Goal: Task Accomplishment & Management: Manage account settings

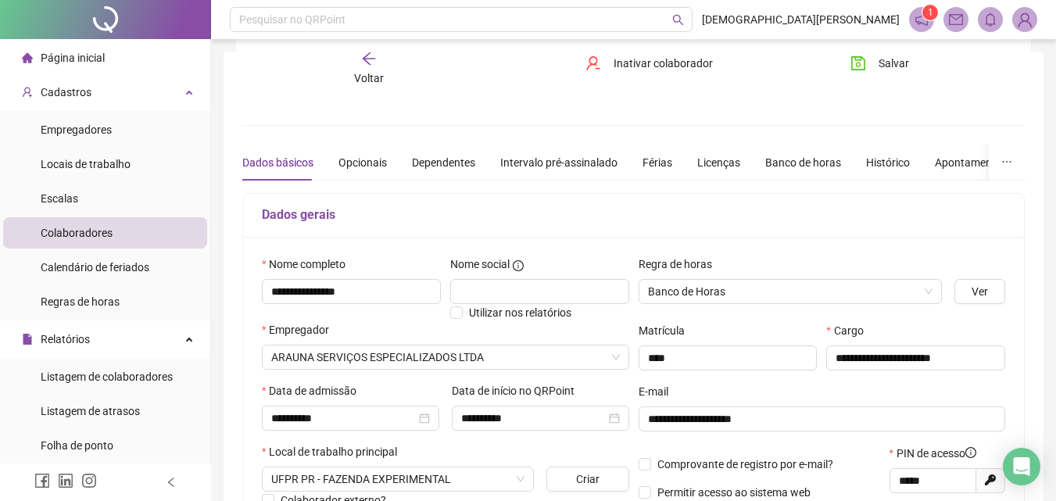
scroll to position [78, 0]
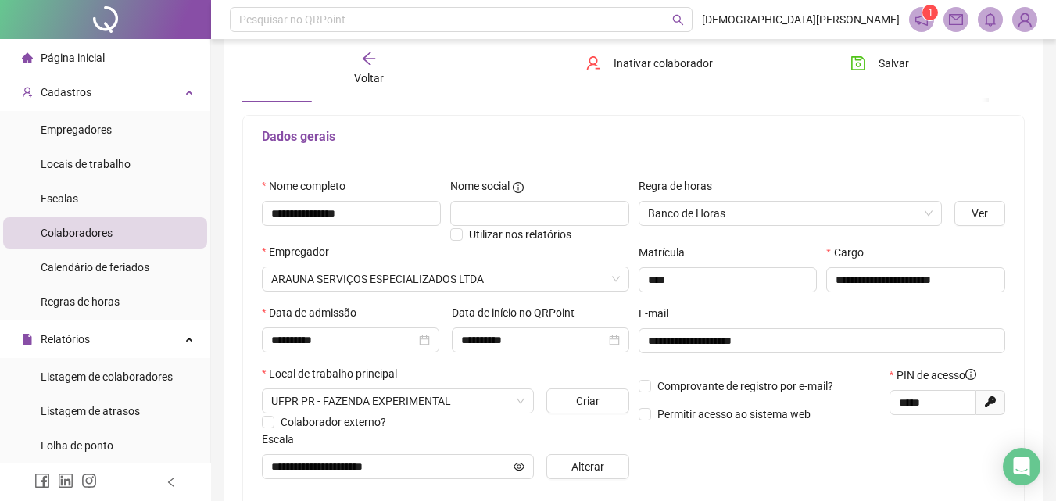
click at [377, 67] on div "Voltar" at bounding box center [369, 69] width 120 height 36
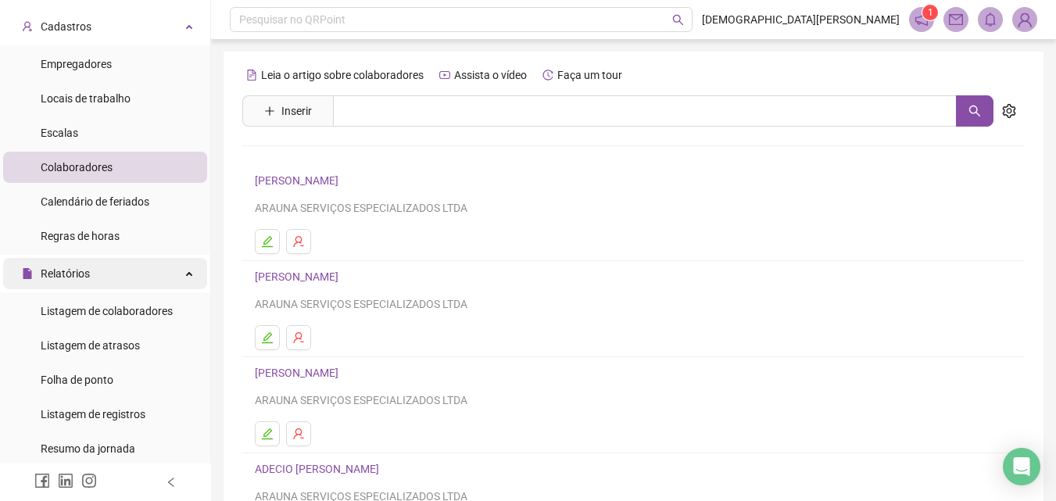
scroll to position [156, 0]
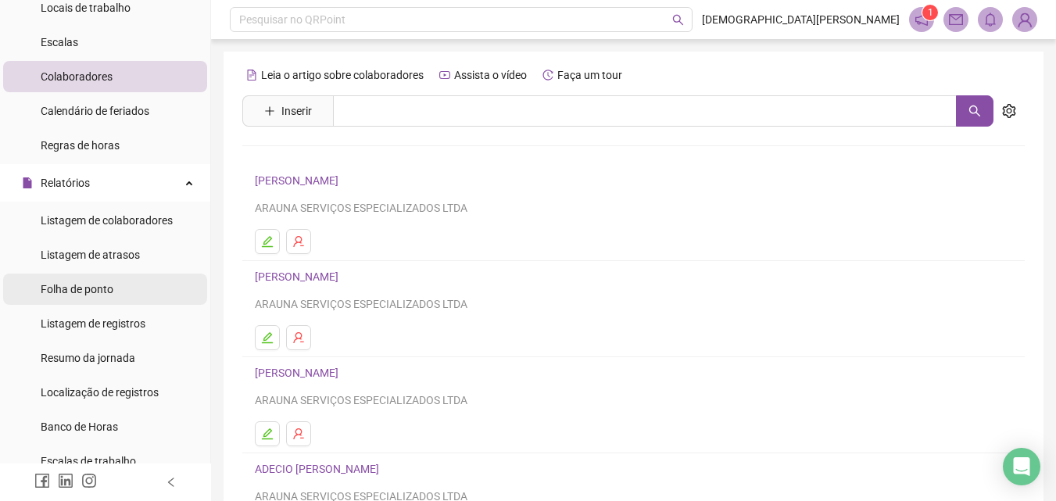
click at [98, 283] on span "Folha de ponto" at bounding box center [77, 289] width 73 height 13
drag, startPoint x: 98, startPoint y: 281, endPoint x: 181, endPoint y: 263, distance: 84.8
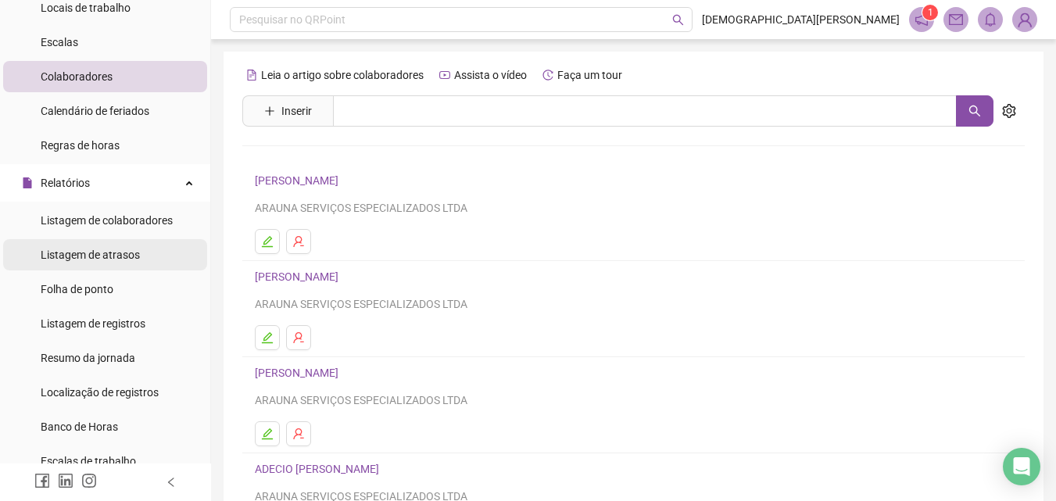
click at [98, 283] on span "Folha de ponto" at bounding box center [77, 289] width 73 height 13
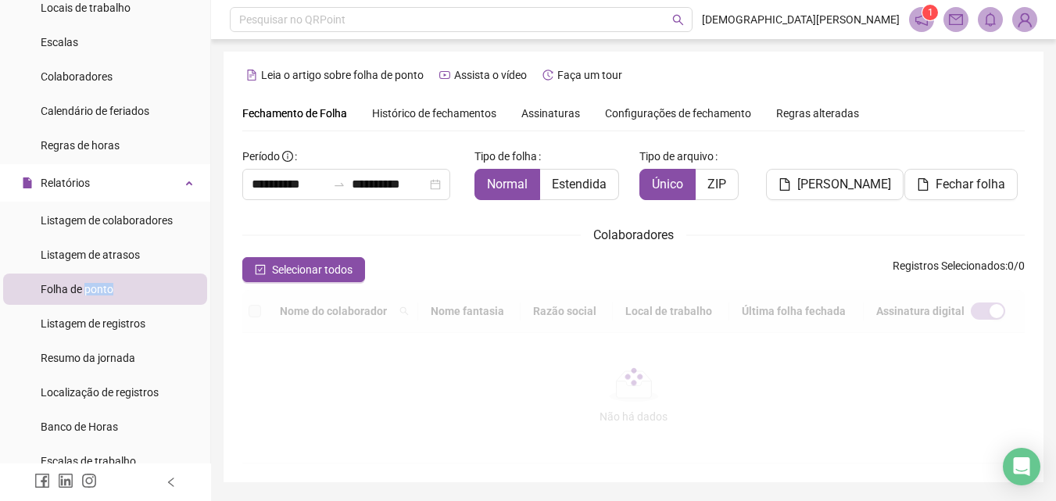
type input "**********"
click at [414, 113] on span "Histórico de fechamentos" at bounding box center [434, 113] width 124 height 13
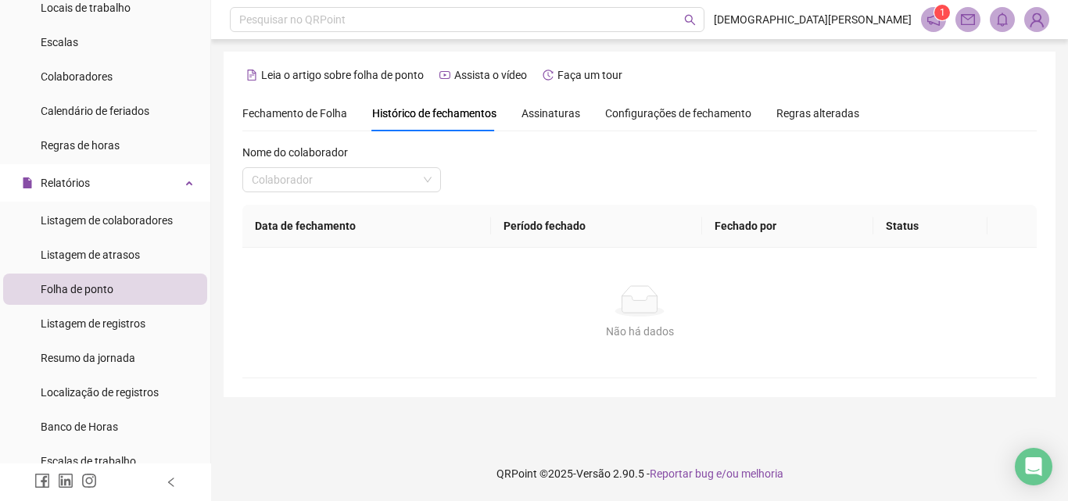
click at [333, 109] on span "Fechamento de Folha" at bounding box center [294, 113] width 105 height 13
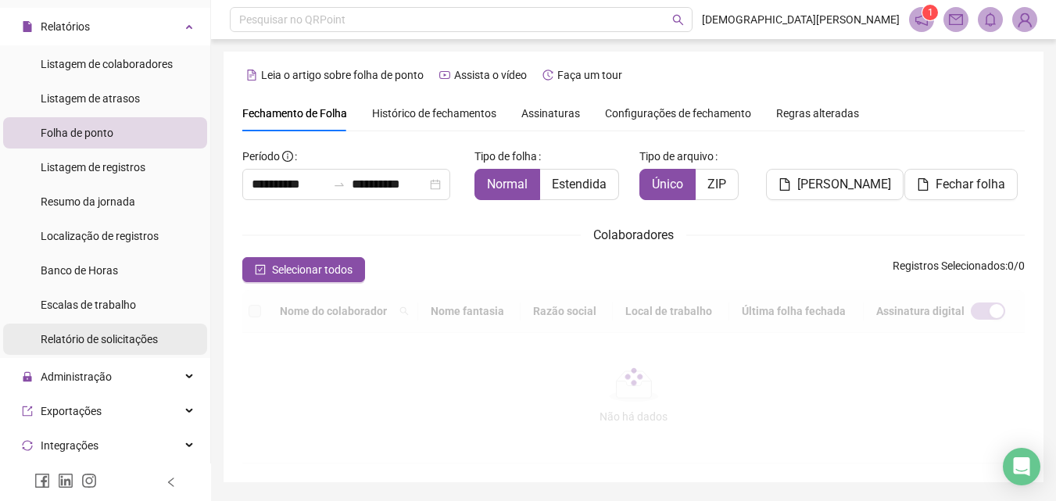
scroll to position [391, 0]
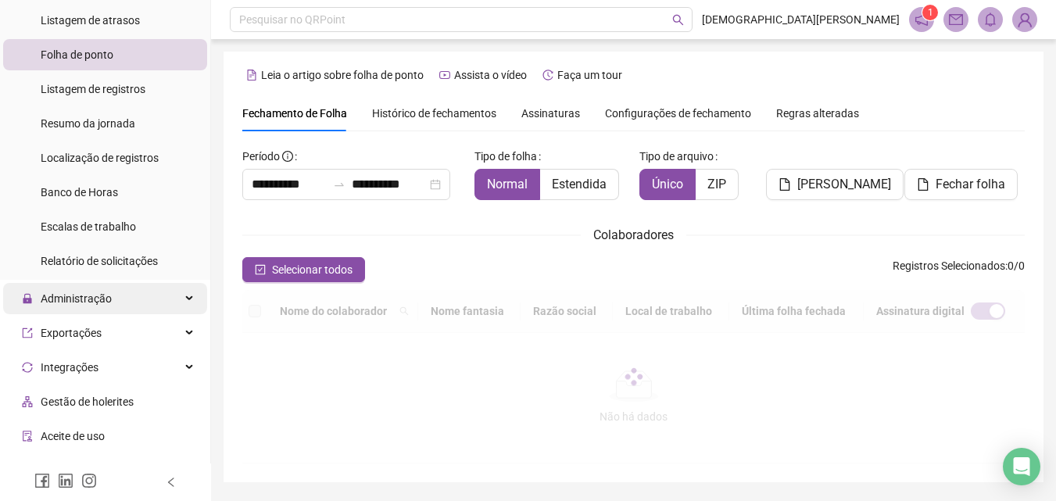
click at [91, 301] on span "Administração" at bounding box center [76, 298] width 71 height 13
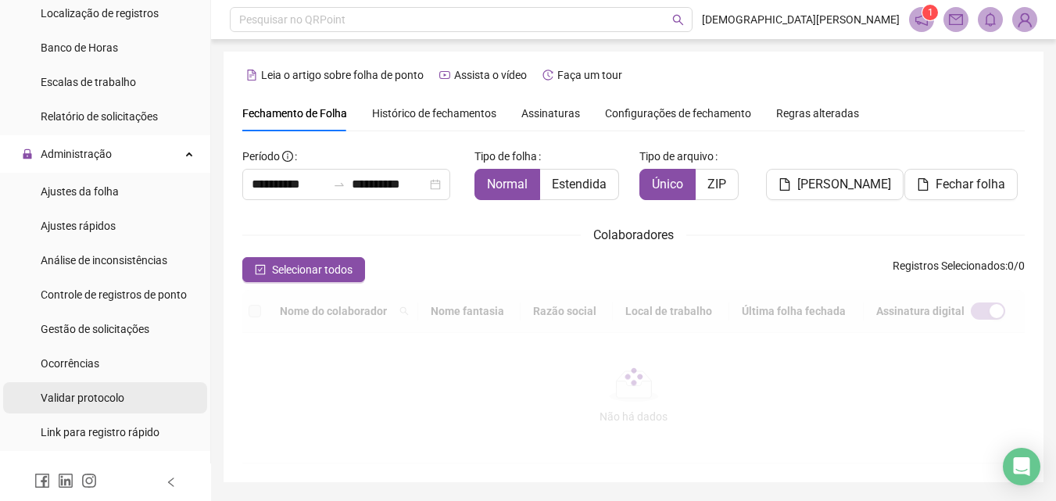
scroll to position [547, 0]
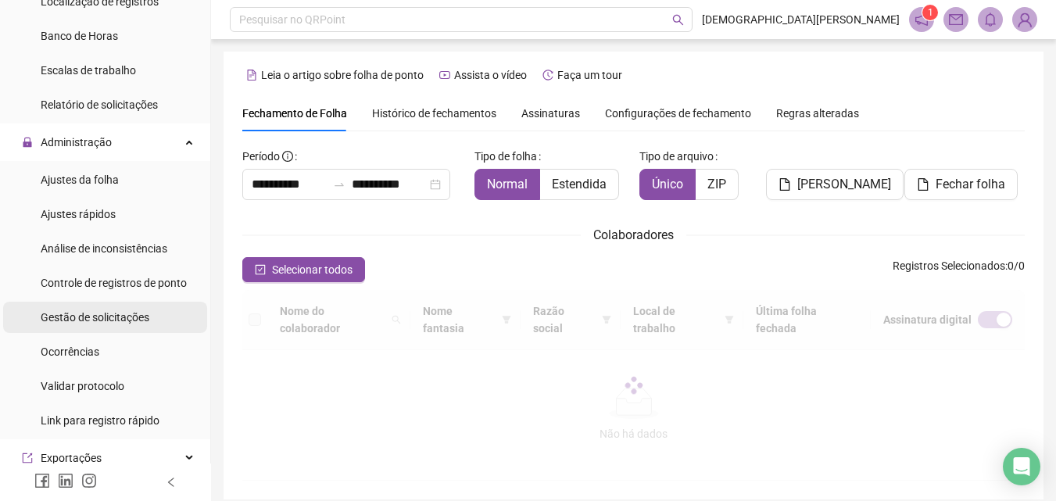
click at [110, 312] on span "Gestão de solicitações" at bounding box center [95, 317] width 109 height 13
